Goal: Communication & Community: Connect with others

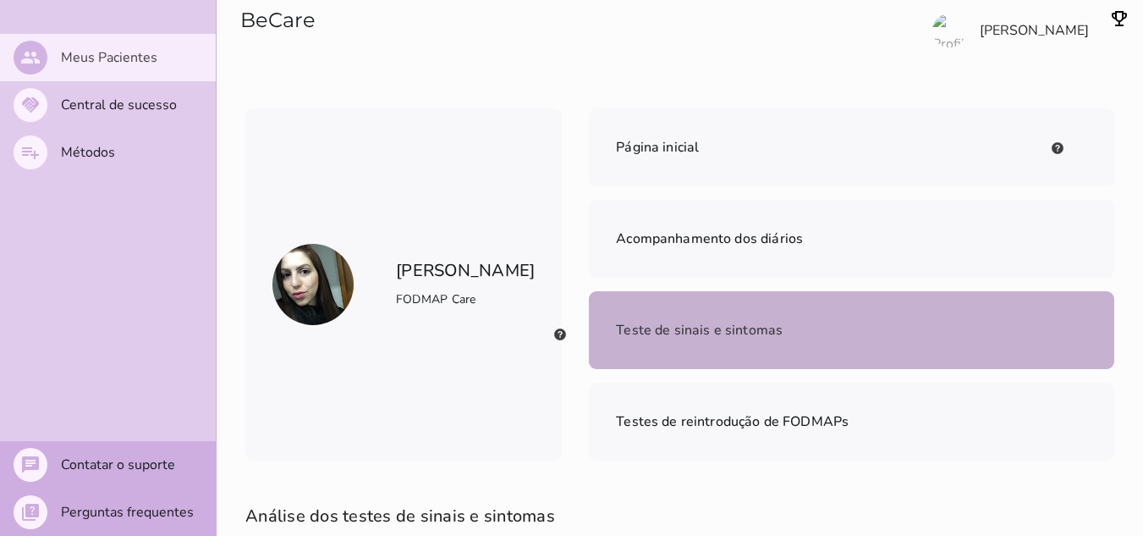
click at [0, 0] on slot "Meus Pacientes" at bounding box center [0, 0] width 0 height 0
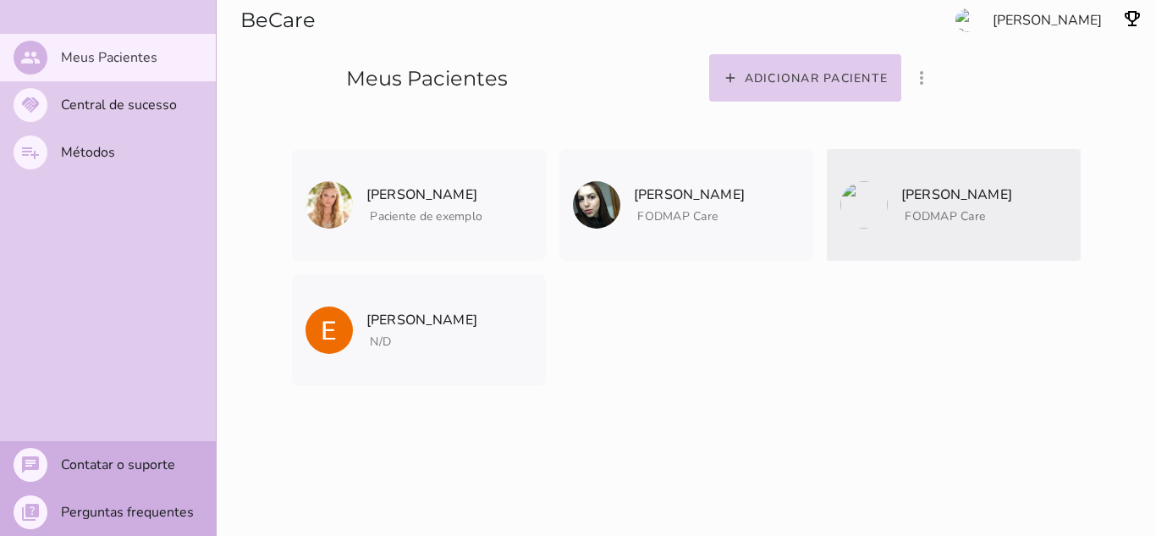
click at [927, 198] on p "[PERSON_NAME]" at bounding box center [956, 195] width 111 height 24
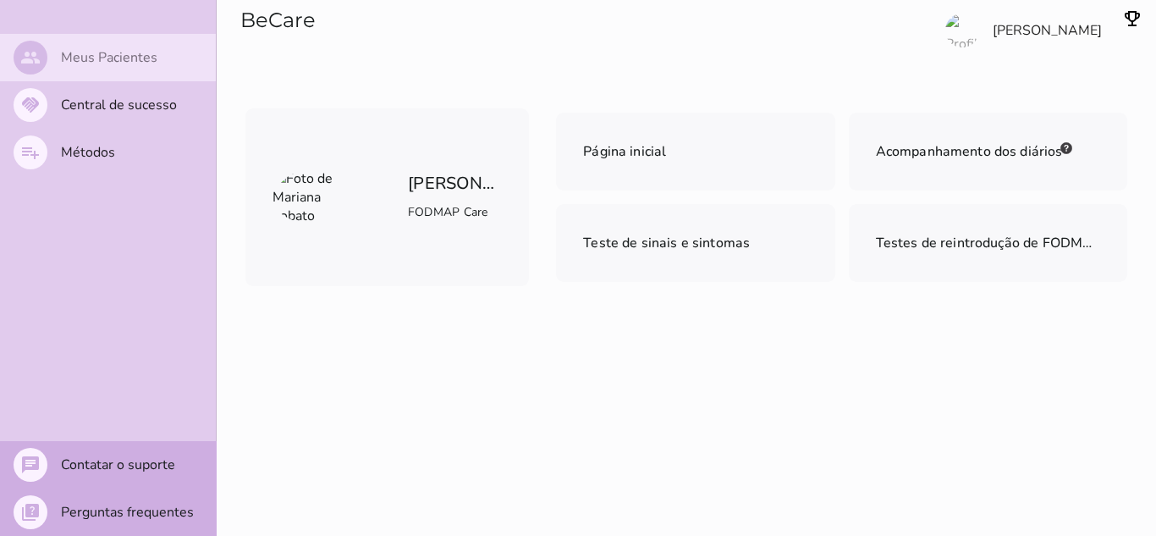
click at [0, 0] on slot "Meus Pacientes" at bounding box center [0, 0] width 0 height 0
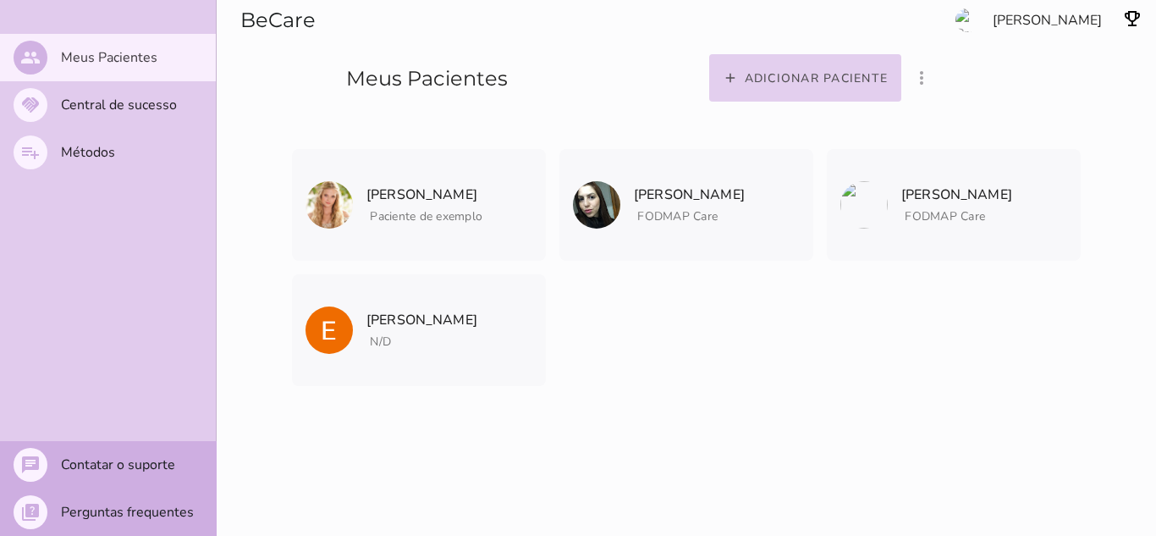
click at [0, 0] on slot "Adicionar paciente" at bounding box center [0, 0] width 0 height 0
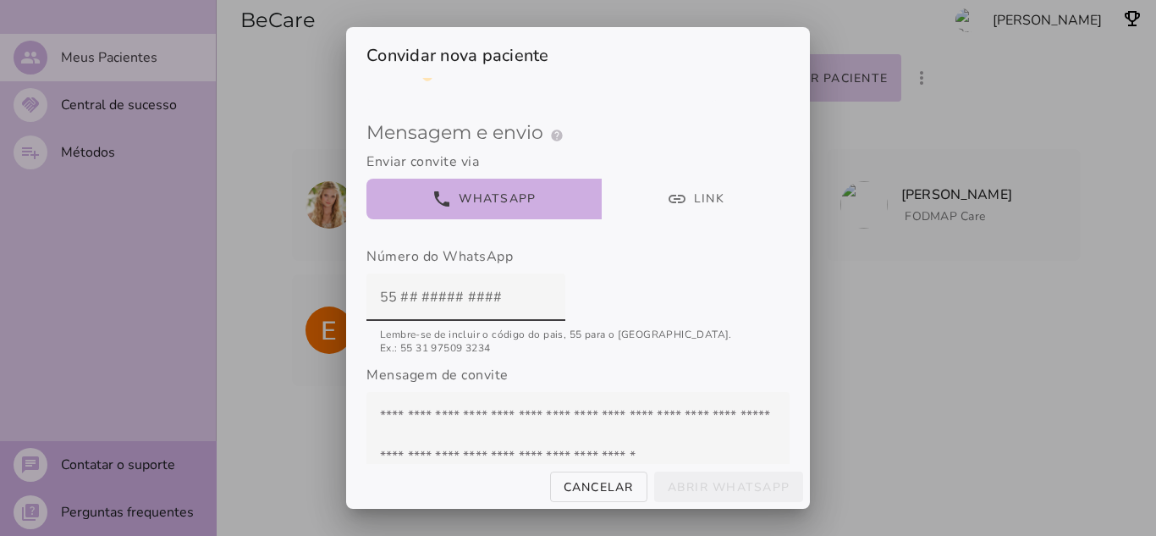
scroll to position [182, 0]
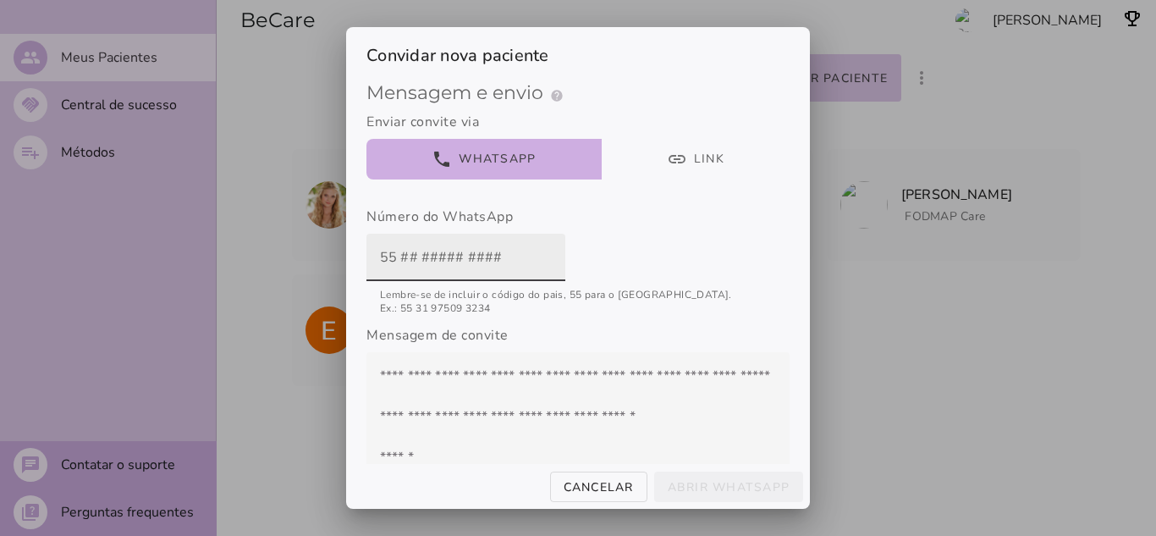
click at [408, 262] on input "text" at bounding box center [466, 257] width 172 height 47
type input "5512981209181"
type mwc-textfield "5512981209181"
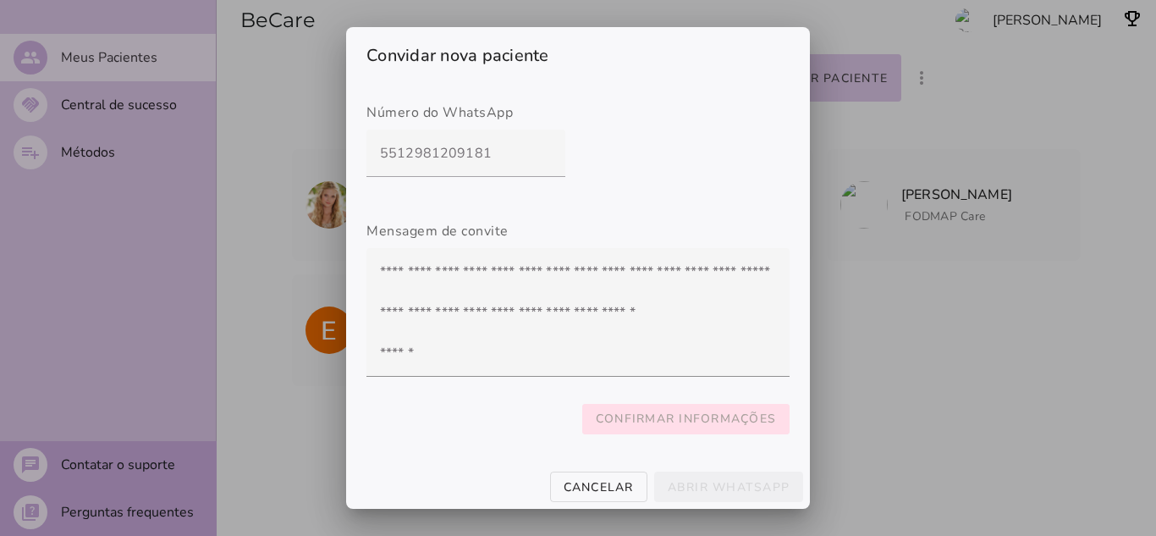
click at [0, 0] on slot "Confirmar informações" at bounding box center [0, 0] width 0 height 0
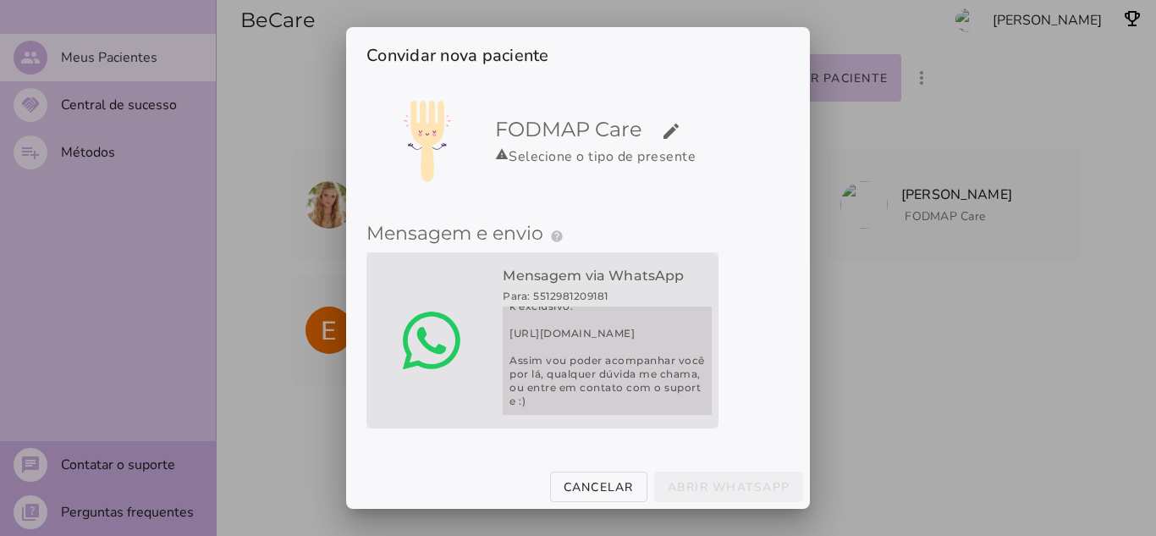
scroll to position [135, 0]
click at [606, 353] on span "Querido paciente, para o seu tratamento, usarei o aplicativo FODMAP Care Crie s…" at bounding box center [607, 360] width 209 height 108
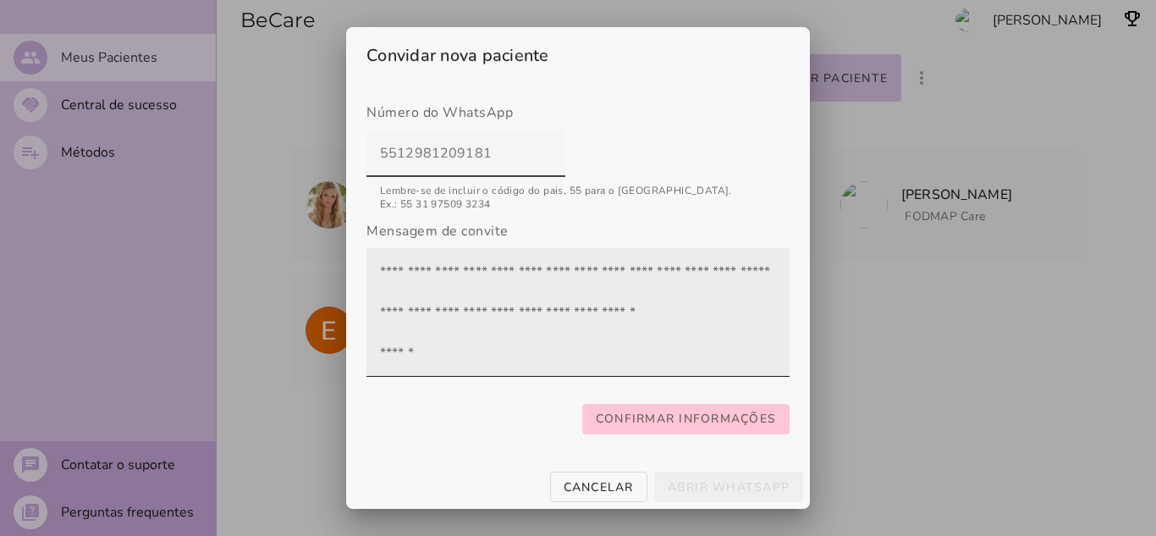
scroll to position [81, 0]
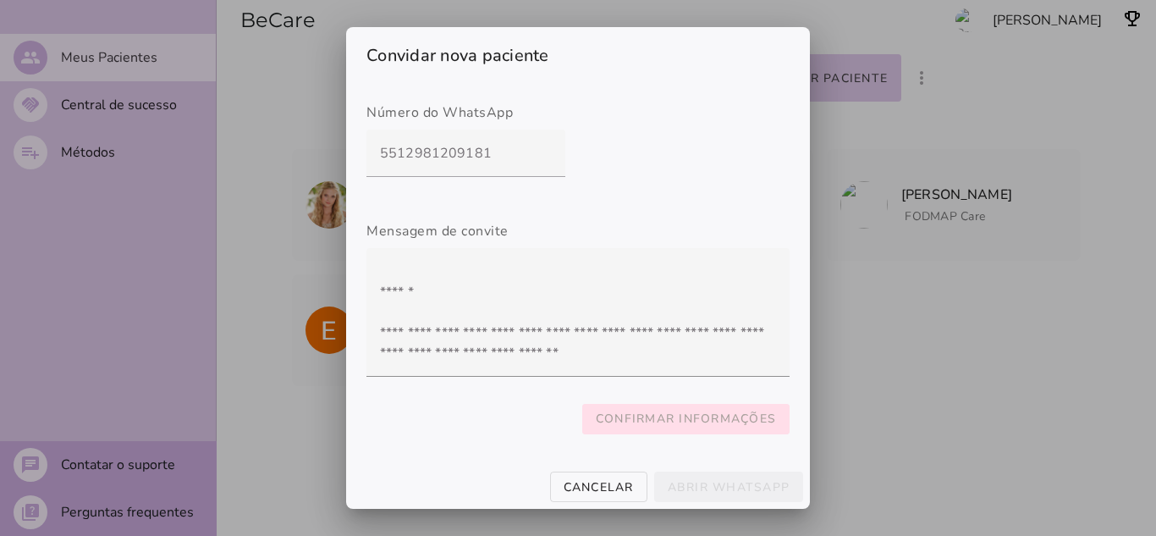
click at [0, 0] on slot "Confirmar informações" at bounding box center [0, 0] width 0 height 0
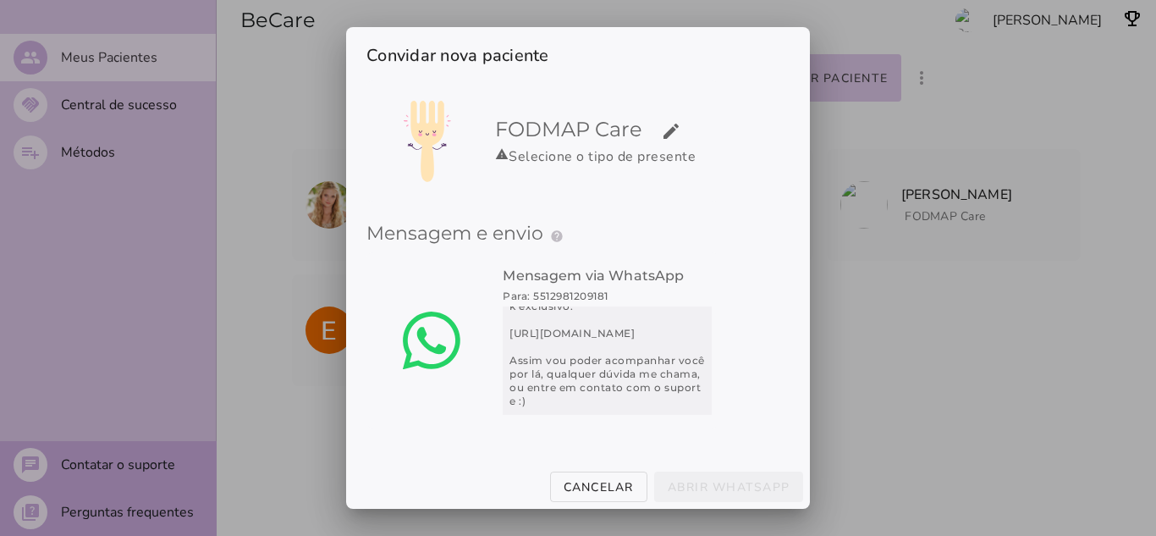
click at [526, 222] on span "Mensagem e envio" at bounding box center [454, 233] width 177 height 23
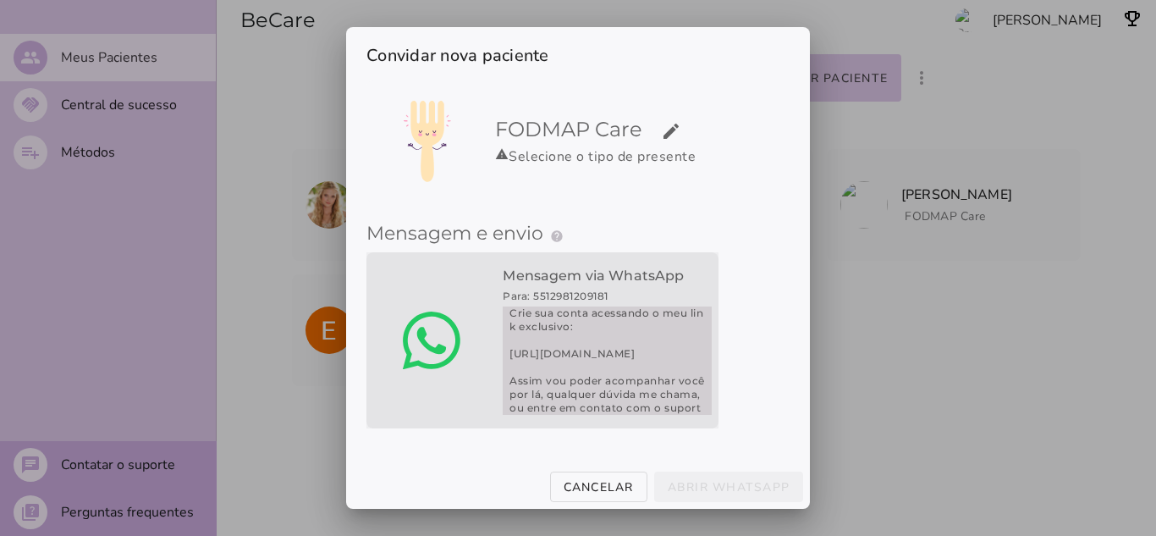
scroll to position [135, 0]
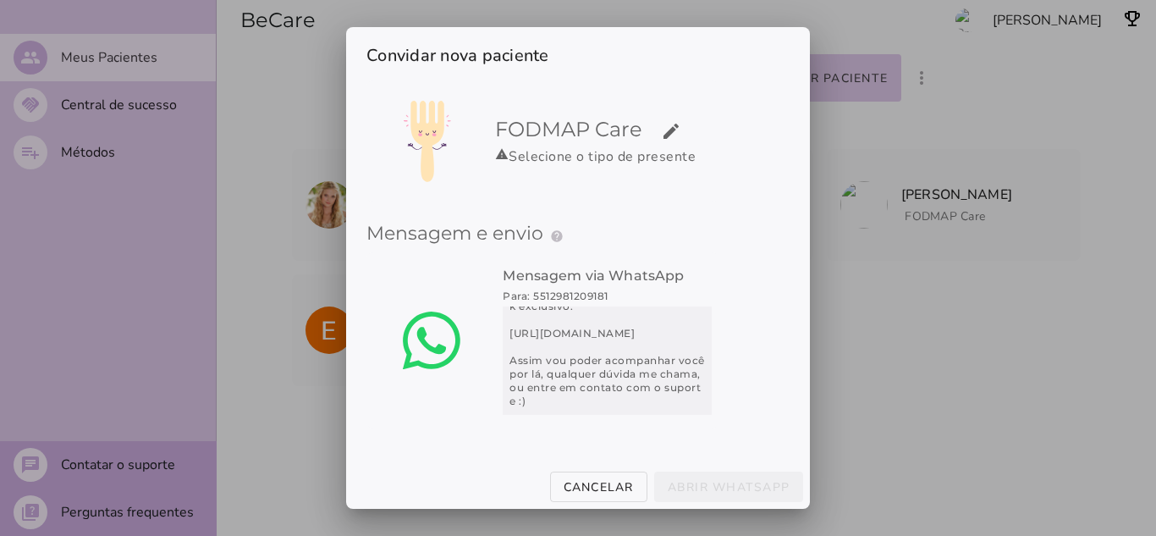
click at [703, 427] on div "Método presenteado help Presenteie com um Método de Tratamento Como funciona o …" at bounding box center [578, 271] width 464 height 387
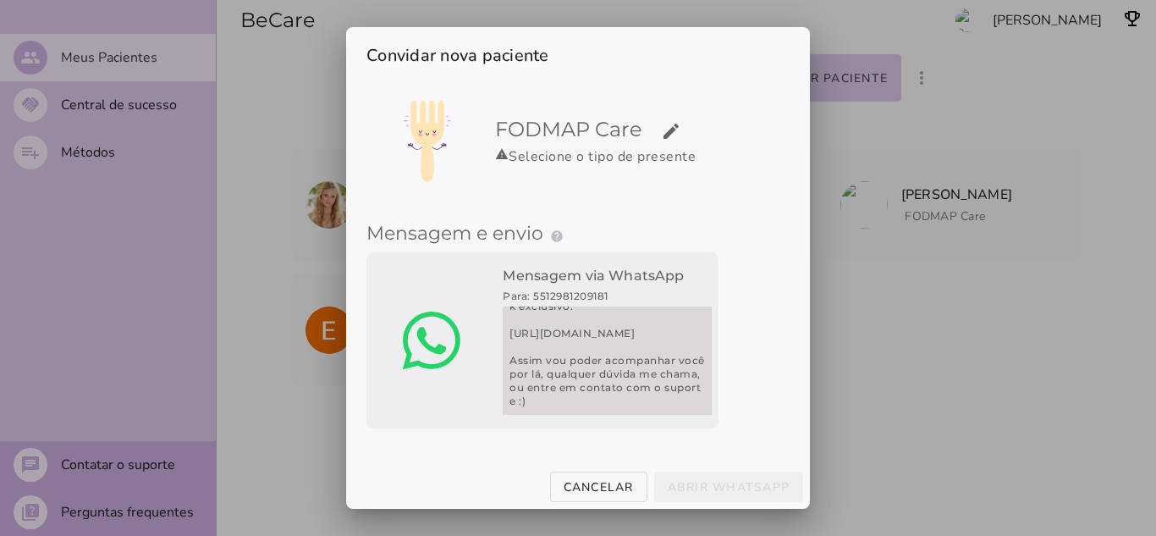
click at [762, 345] on div "Mensagem via WhatsApp Para: 5512981209181 Querido paciente, para o seu tratamen…" at bounding box center [577, 343] width 423 height 182
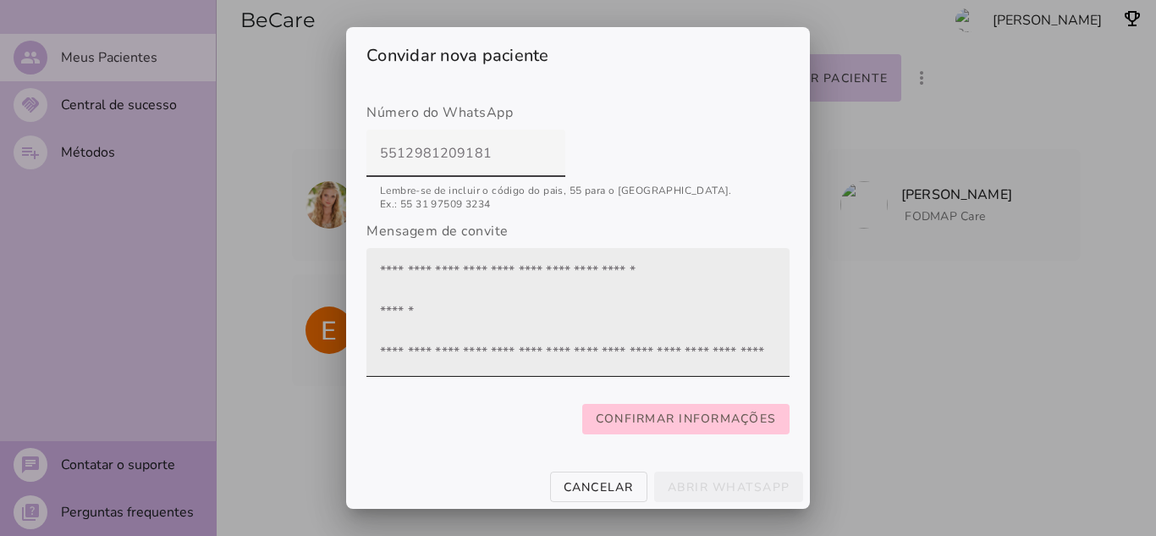
scroll to position [81, 0]
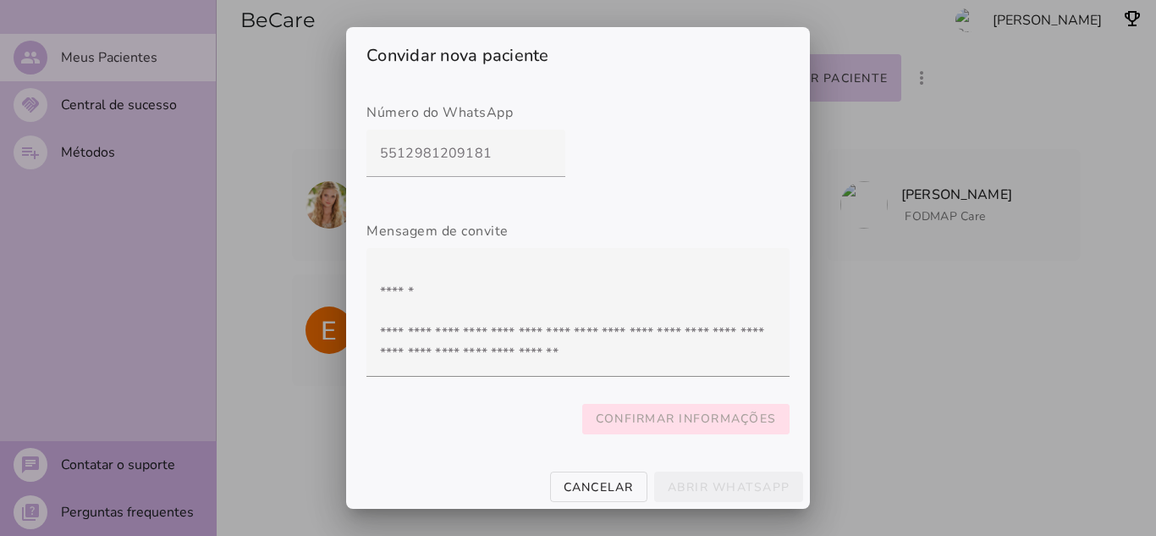
click at [0, 0] on slot "Confirmar informações" at bounding box center [0, 0] width 0 height 0
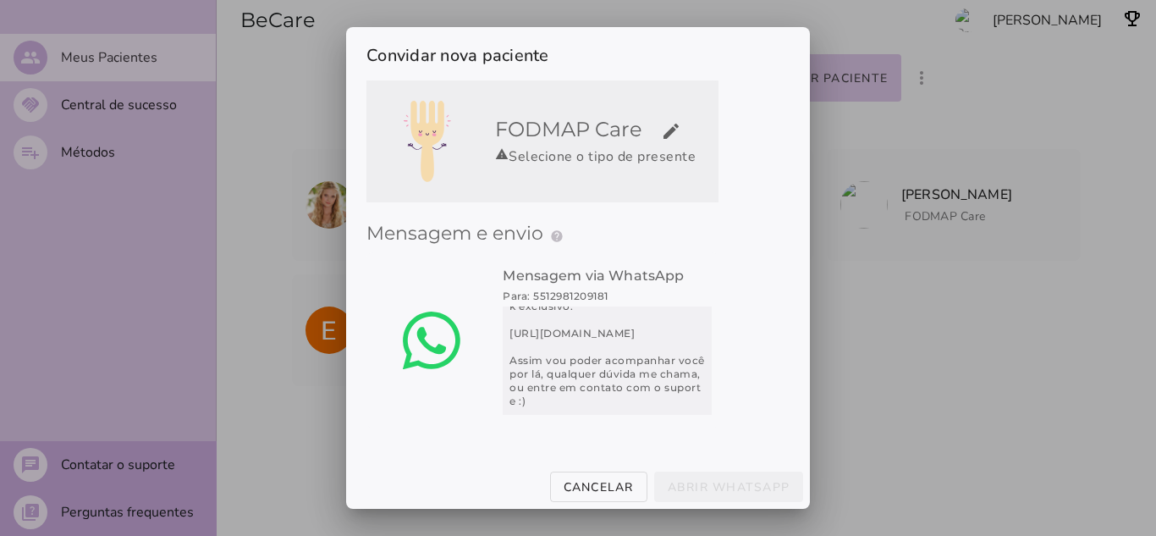
click at [618, 150] on div "warning Selecione o tipo de presente" at bounding box center [603, 156] width 217 height 20
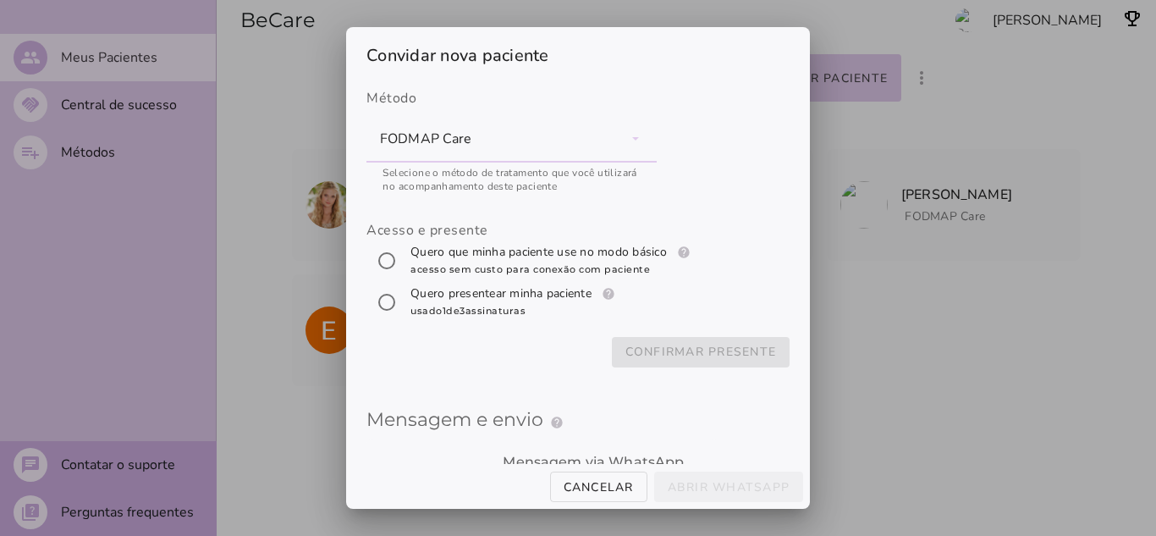
scroll to position [0, 0]
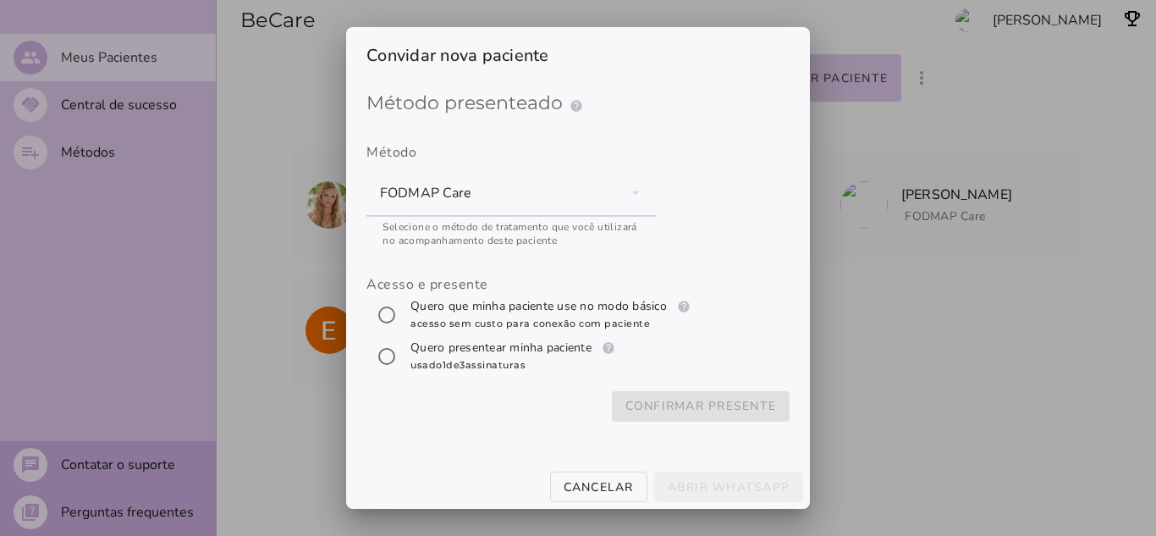
click at [383, 311] on input "[object Object]" at bounding box center [386, 315] width 41 height 41
radio input "****"
type mwc-radio "trial-extension"
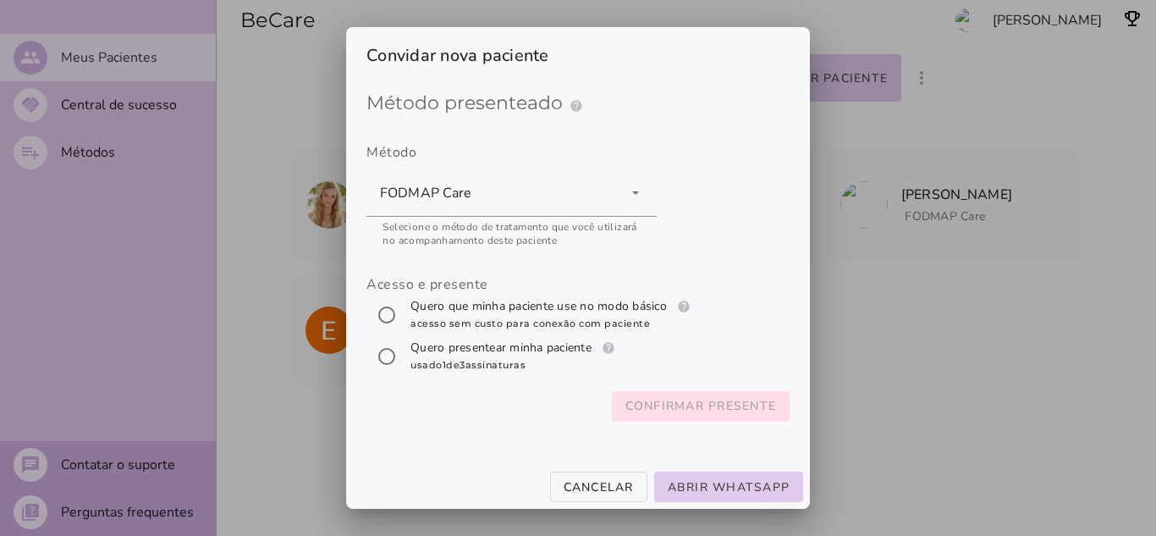
click at [733, 414] on span "Confirmar presente" at bounding box center [700, 406] width 151 height 20
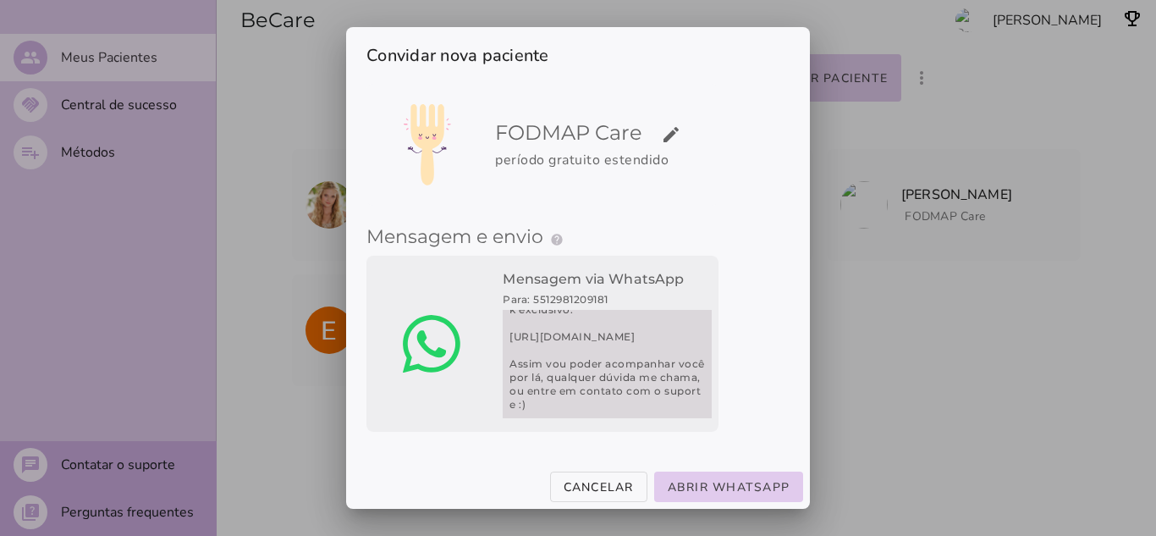
scroll to position [54, 0]
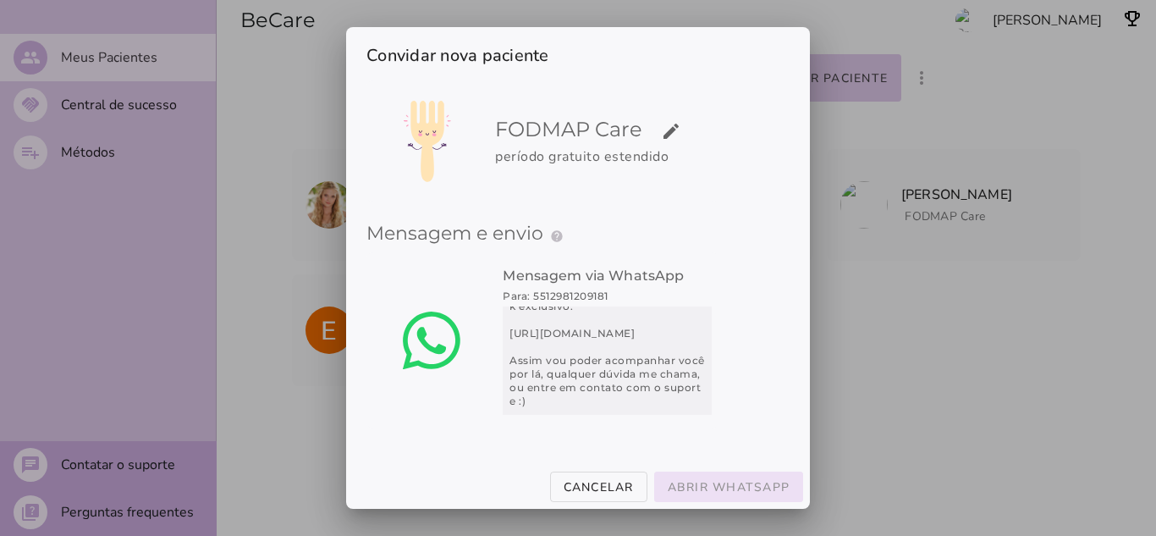
click at [0, 0] on slot "Abrir WhatsApp" at bounding box center [0, 0] width 0 height 0
